Goal: Task Accomplishment & Management: Complete application form

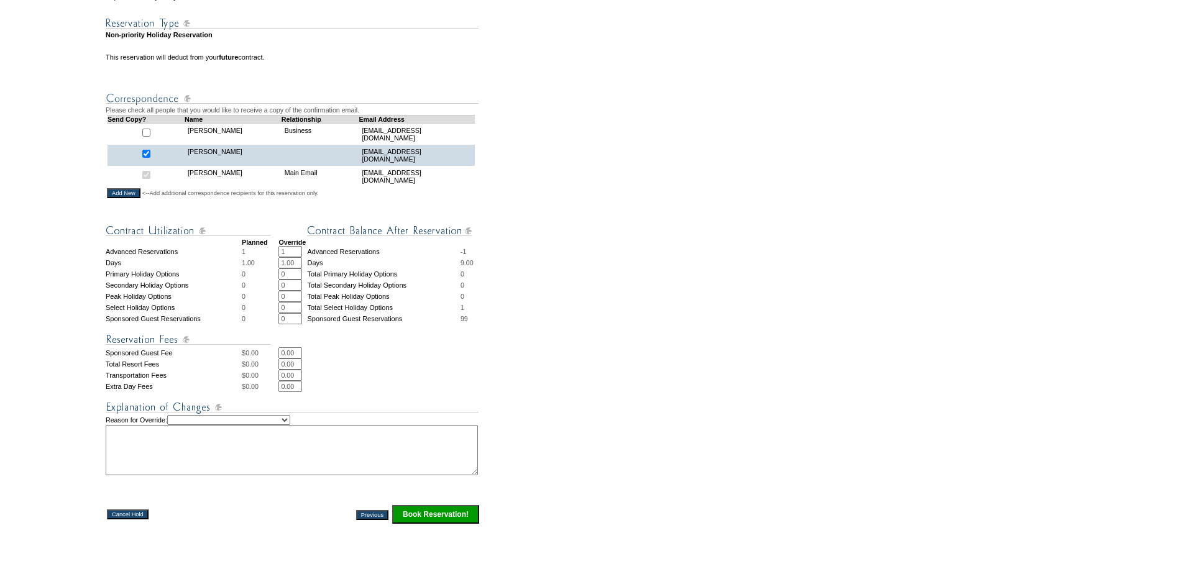
scroll to position [373, 0]
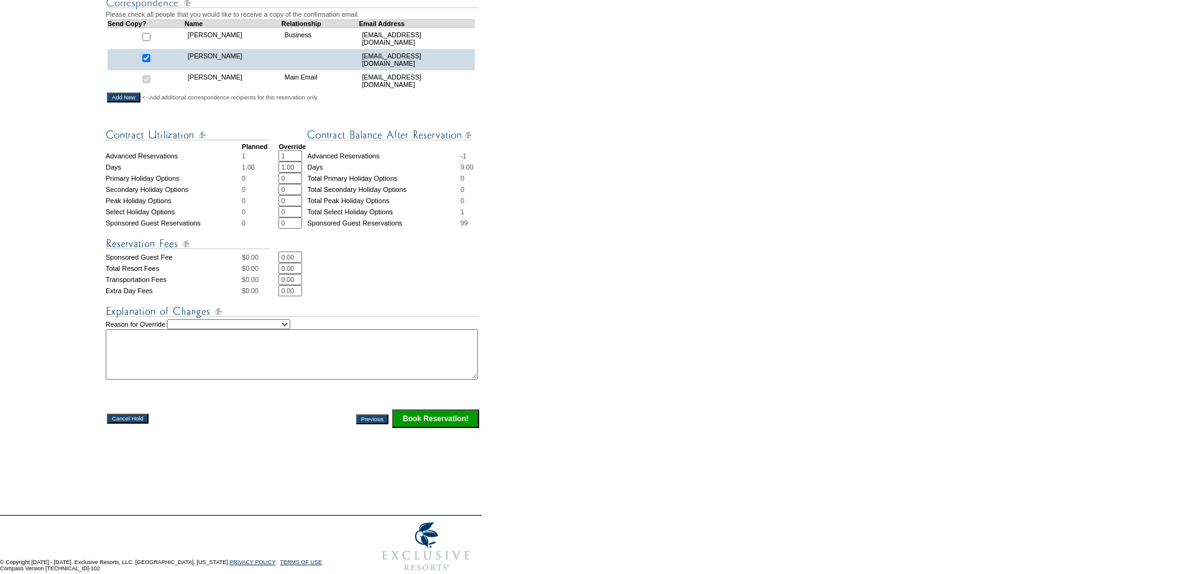
drag, startPoint x: 288, startPoint y: 166, endPoint x: 212, endPoint y: 163, distance: 75.2
click at [212, 162] on tr "Advanced Reservations 1 1 * * Advanced Reservations -1" at bounding box center [293, 155] width 375 height 11
type input "0"
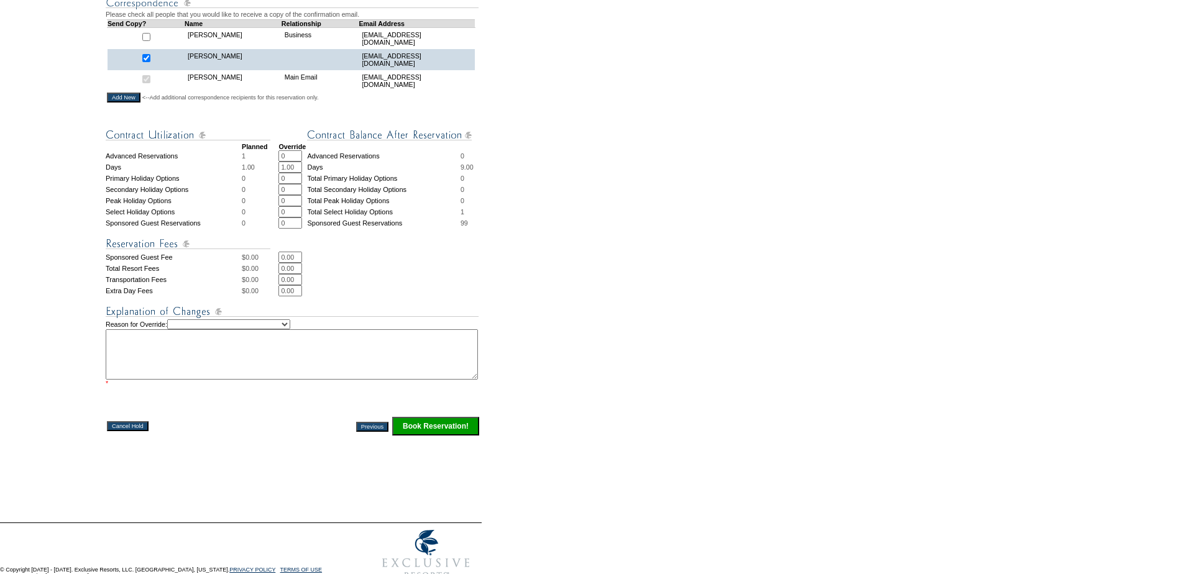
click at [265, 329] on select "Creating Continuous Stay Days Rebooked After Cancellation Editing Occupant Expe…" at bounding box center [228, 324] width 123 height 10
select select "1044"
click at [180, 329] on select "Creating Continuous Stay Days Rebooked After Cancellation Editing Occupant Expe…" at bounding box center [228, 324] width 123 height 10
click at [234, 378] on textarea at bounding box center [292, 354] width 372 height 50
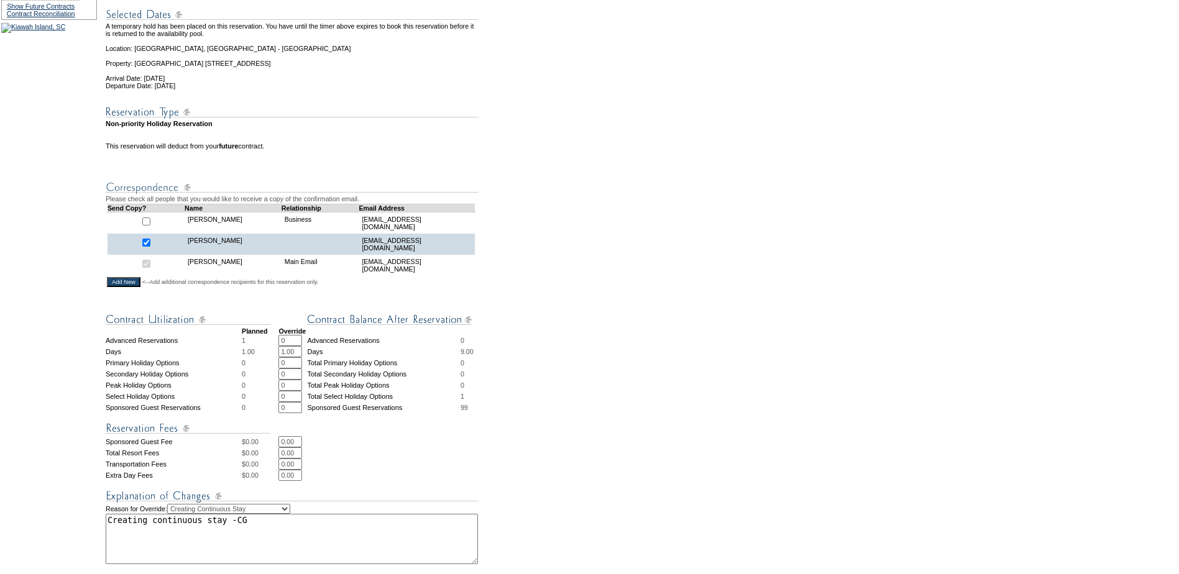
scroll to position [311, 0]
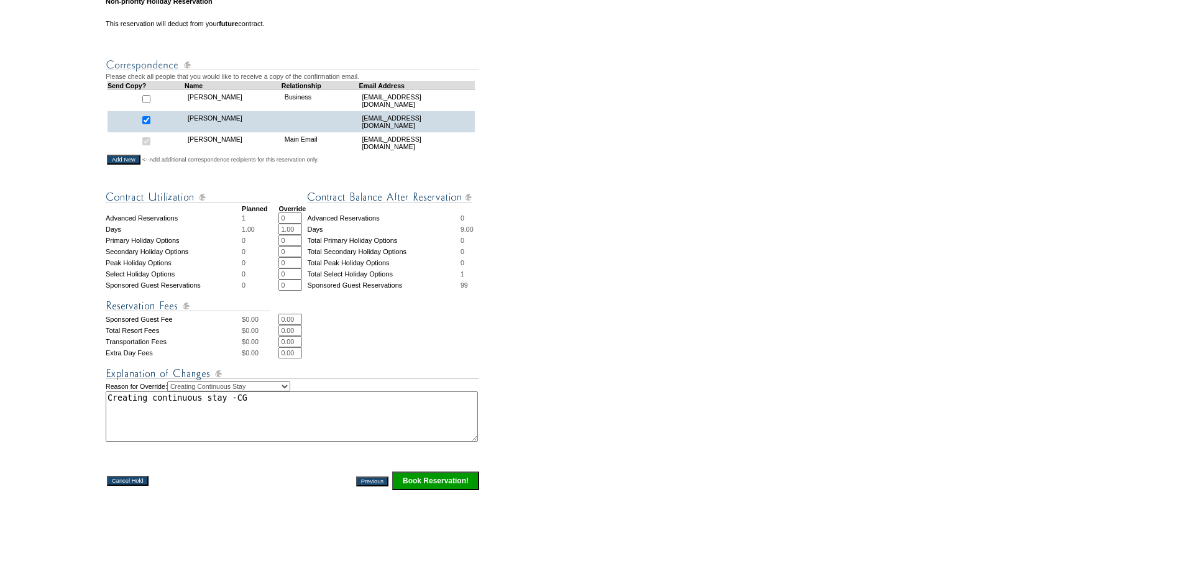
type textarea "Creating continuous stay -CG"
click at [424, 490] on input "Book Reservation!" at bounding box center [435, 481] width 87 height 19
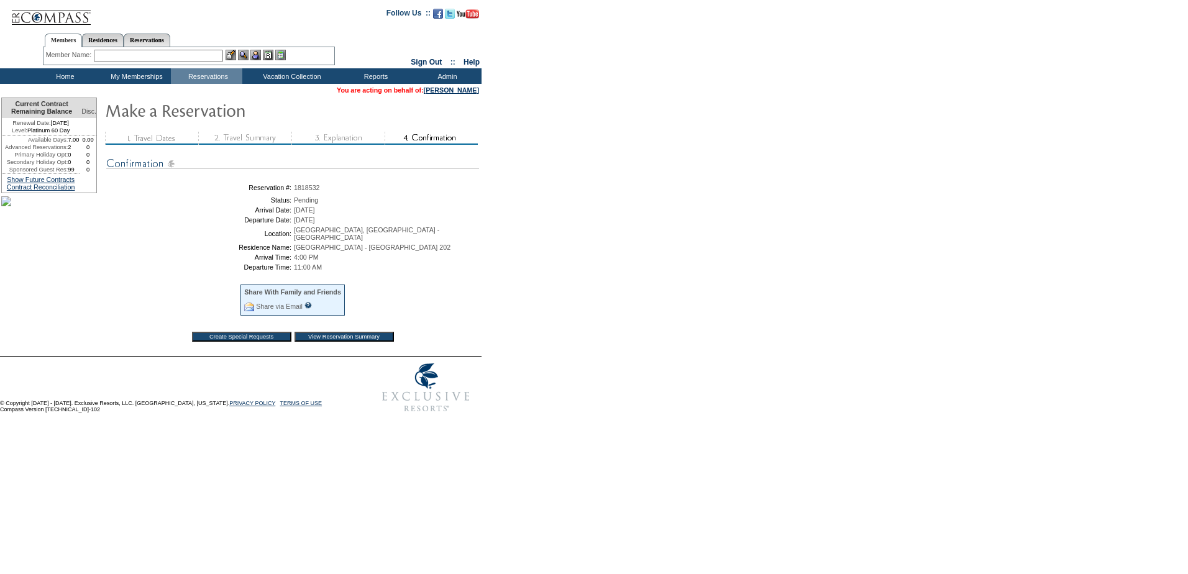
click at [370, 329] on table "Create Special Requests View Reservation Summary" at bounding box center [293, 337] width 208 height 16
click at [370, 340] on input "View Reservation Summary" at bounding box center [343, 337] width 99 height 10
